Goal: Information Seeking & Learning: Learn about a topic

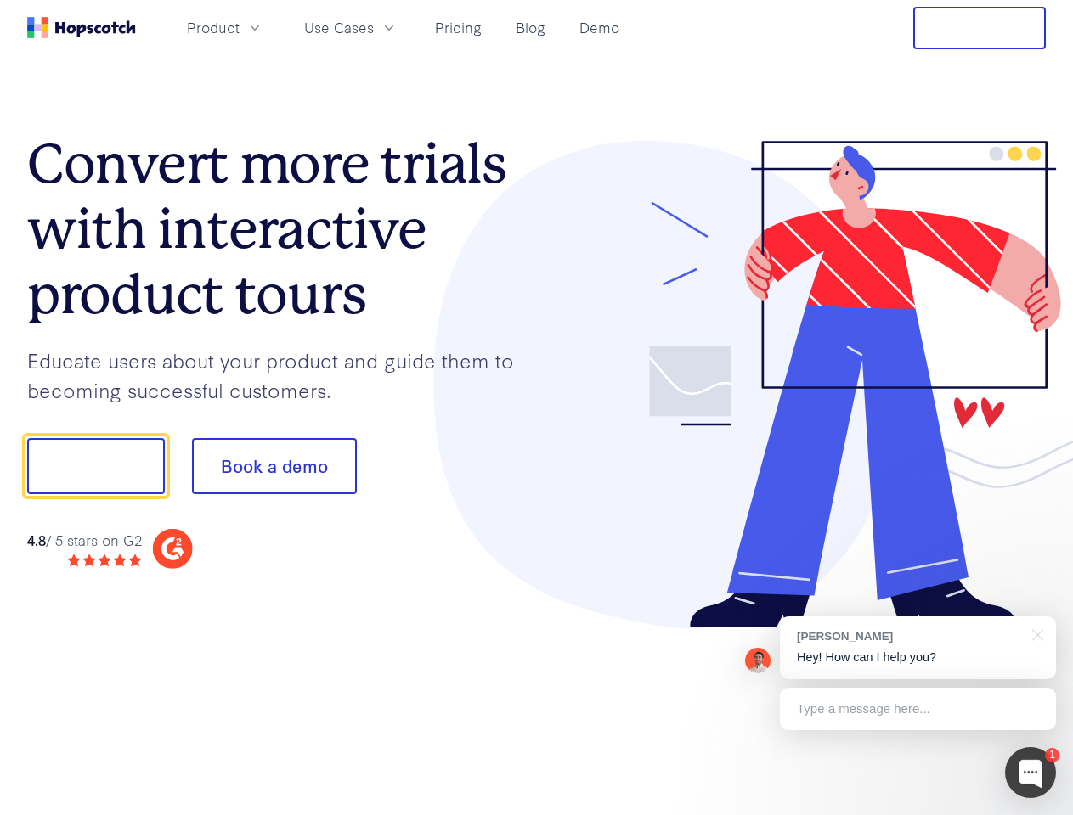
click at [537, 408] on div at bounding box center [792, 385] width 510 height 488
click at [239, 27] on span "Product" at bounding box center [213, 27] width 53 height 21
click at [374, 27] on span "Use Cases" at bounding box center [339, 27] width 70 height 21
click at [979, 28] on button "Free Trial" at bounding box center [979, 28] width 132 height 42
click at [95, 466] on button "Show me!" at bounding box center [96, 466] width 138 height 56
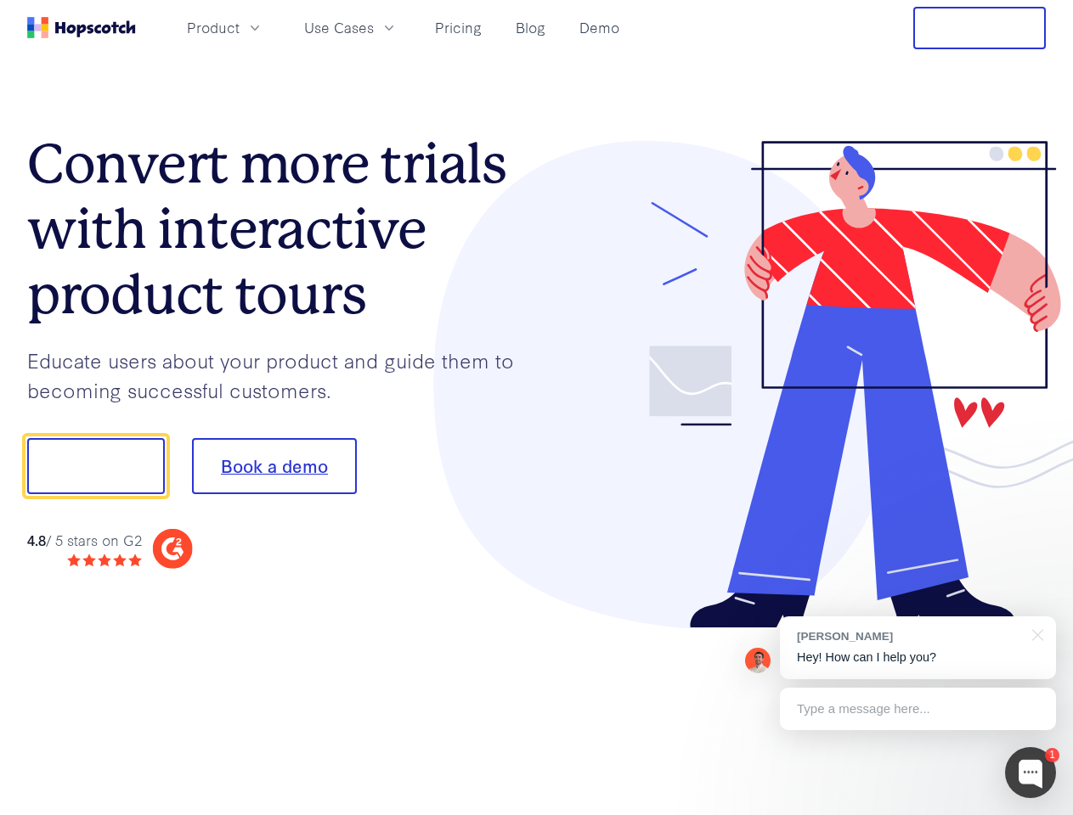
click at [273, 466] on button "Book a demo" at bounding box center [274, 466] width 165 height 56
click at [1030, 773] on div at bounding box center [1030, 772] width 51 height 51
click at [917, 648] on div "[PERSON_NAME] Hey! How can I help you?" at bounding box center [918, 648] width 276 height 63
click at [1034, 634] on div at bounding box center [1034, 634] width 42 height 35
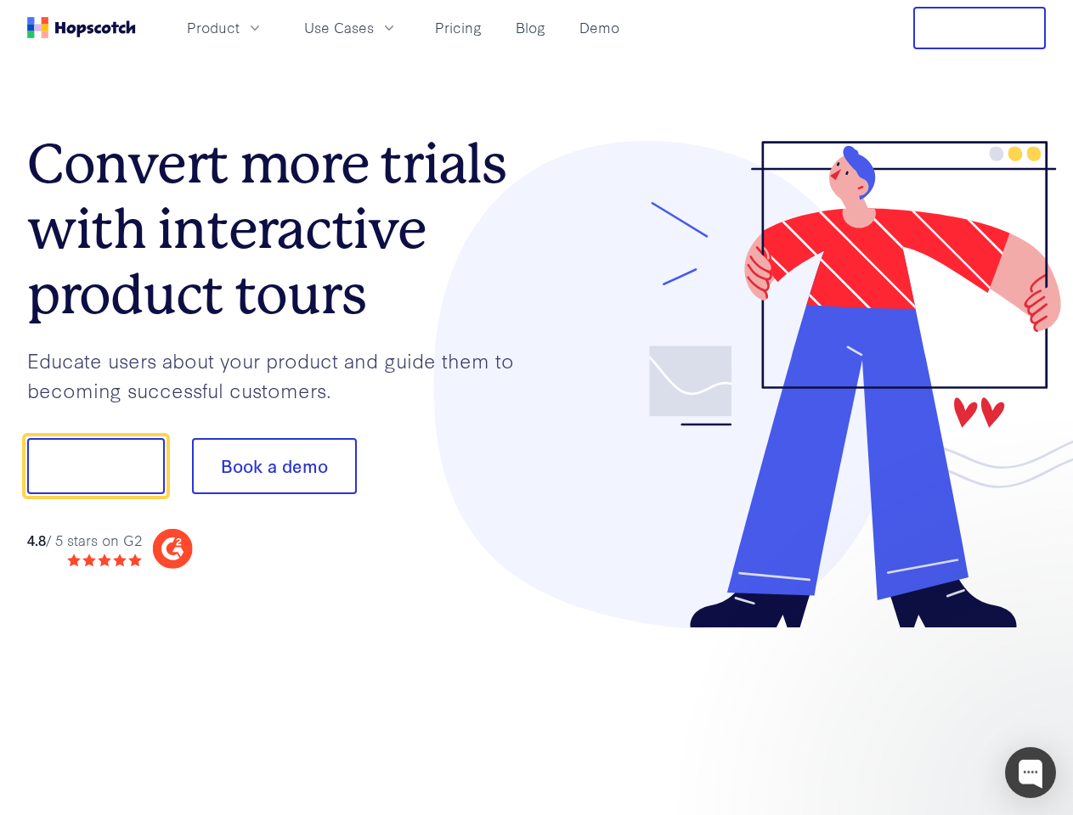
click at [917, 709] on div at bounding box center [896, 464] width 318 height 566
